Goal: Find specific page/section: Find specific page/section

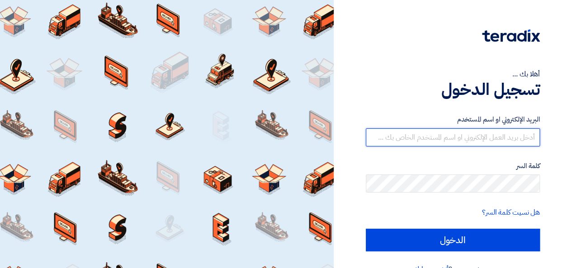
click at [420, 141] on input "text" at bounding box center [453, 137] width 174 height 18
type input "[PERSON_NAME][EMAIL_ADDRESS][DOMAIN_NAME]"
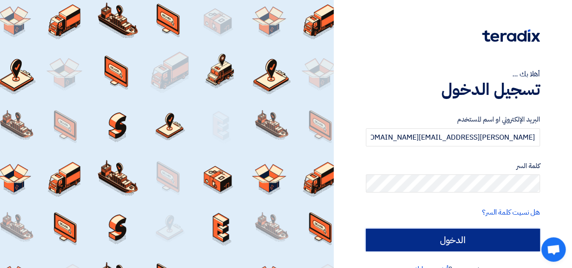
click at [425, 236] on input "الدخول" at bounding box center [453, 240] width 174 height 23
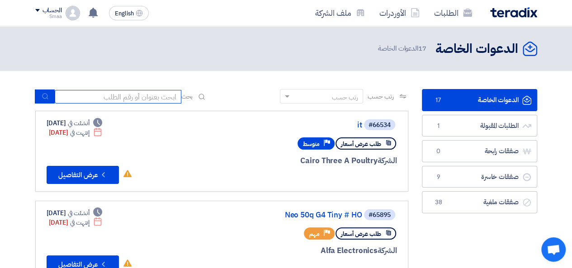
click at [122, 99] on input at bounding box center [118, 97] width 127 height 14
paste input "jameel Finance – Egyp"
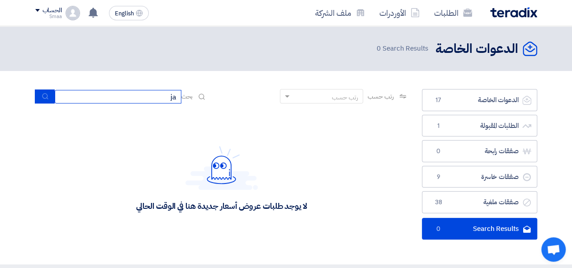
type input "j"
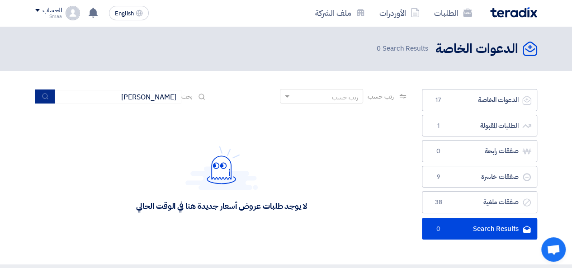
click at [46, 95] on icon "submit" at bounding box center [45, 96] width 7 height 7
click at [173, 174] on div "لا يوجد طلبات عروض أسعار جديدة هنا في الوقت الحالي" at bounding box center [221, 179] width 170 height 66
click at [145, 97] on input "[PERSON_NAME]" at bounding box center [118, 97] width 127 height 14
type input "جميل"
click at [145, 97] on input "جميل" at bounding box center [118, 97] width 127 height 14
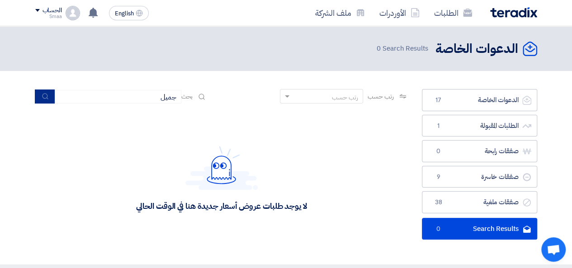
click at [41, 99] on button "submit" at bounding box center [45, 96] width 20 height 14
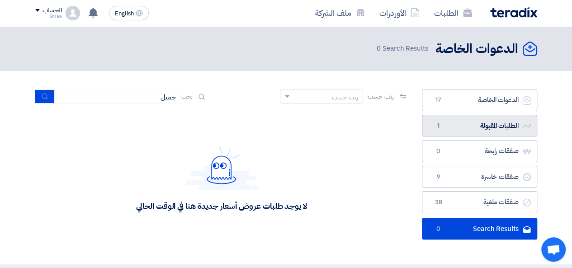
click at [467, 126] on link "الطلبات المقبولة الطلبات المقبولة 1" at bounding box center [479, 126] width 115 height 22
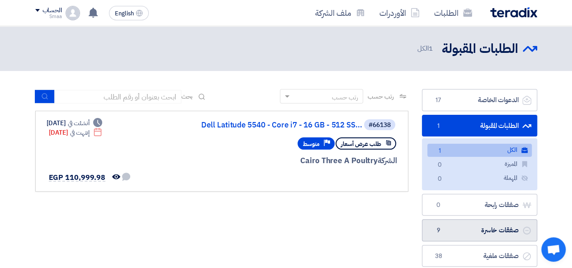
click at [481, 232] on link "صفقات خاسرة صفقات خاسرة 9" at bounding box center [479, 230] width 115 height 22
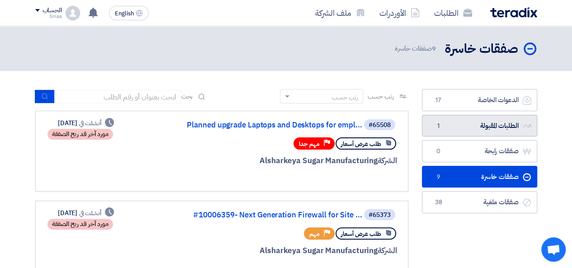
click at [454, 121] on link "الطلبات المقبولة الطلبات المقبولة 1" at bounding box center [479, 126] width 115 height 22
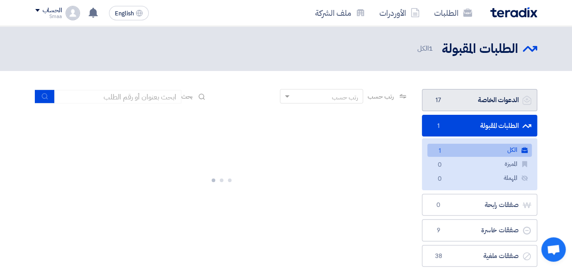
click at [454, 98] on link "الدعوات الخاصة الدعوات الخاصة 17" at bounding box center [479, 100] width 115 height 22
